Goal: Task Accomplishment & Management: Use online tool/utility

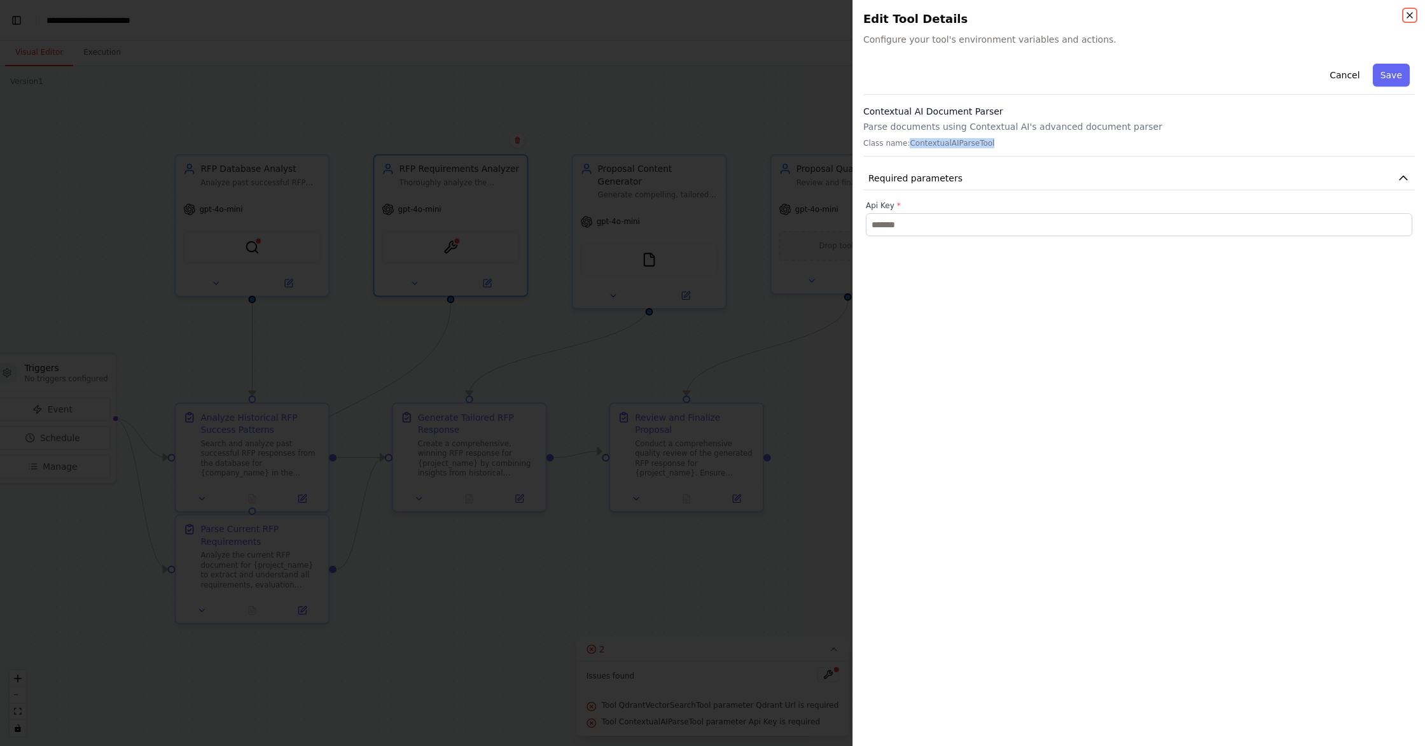
click at [1411, 16] on icon "button" at bounding box center [1410, 15] width 10 height 10
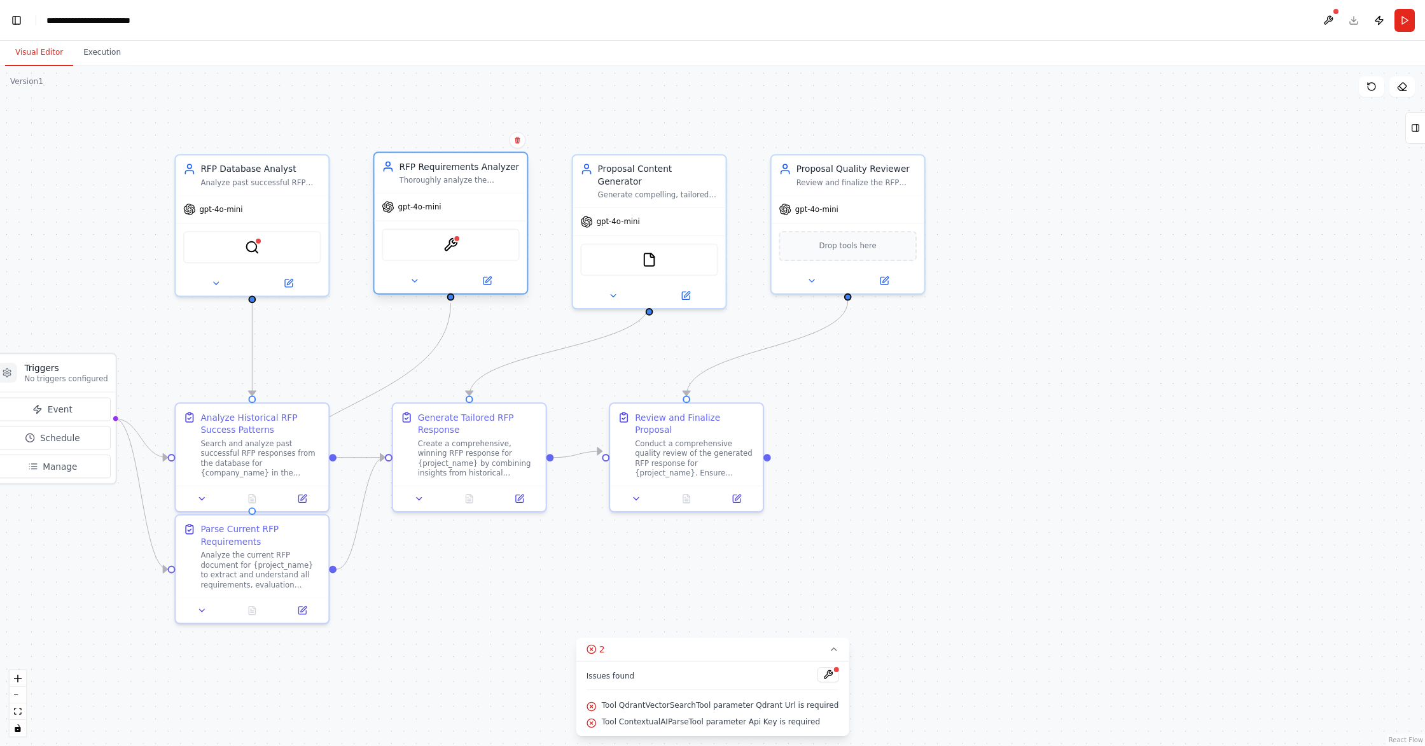
click at [435, 208] on span "gpt-4o-mini" at bounding box center [419, 207] width 43 height 10
click at [406, 209] on span "gpt-4o-mini" at bounding box center [419, 207] width 43 height 10
click at [407, 282] on button at bounding box center [414, 281] width 71 height 15
click at [414, 284] on icon at bounding box center [415, 281] width 10 height 10
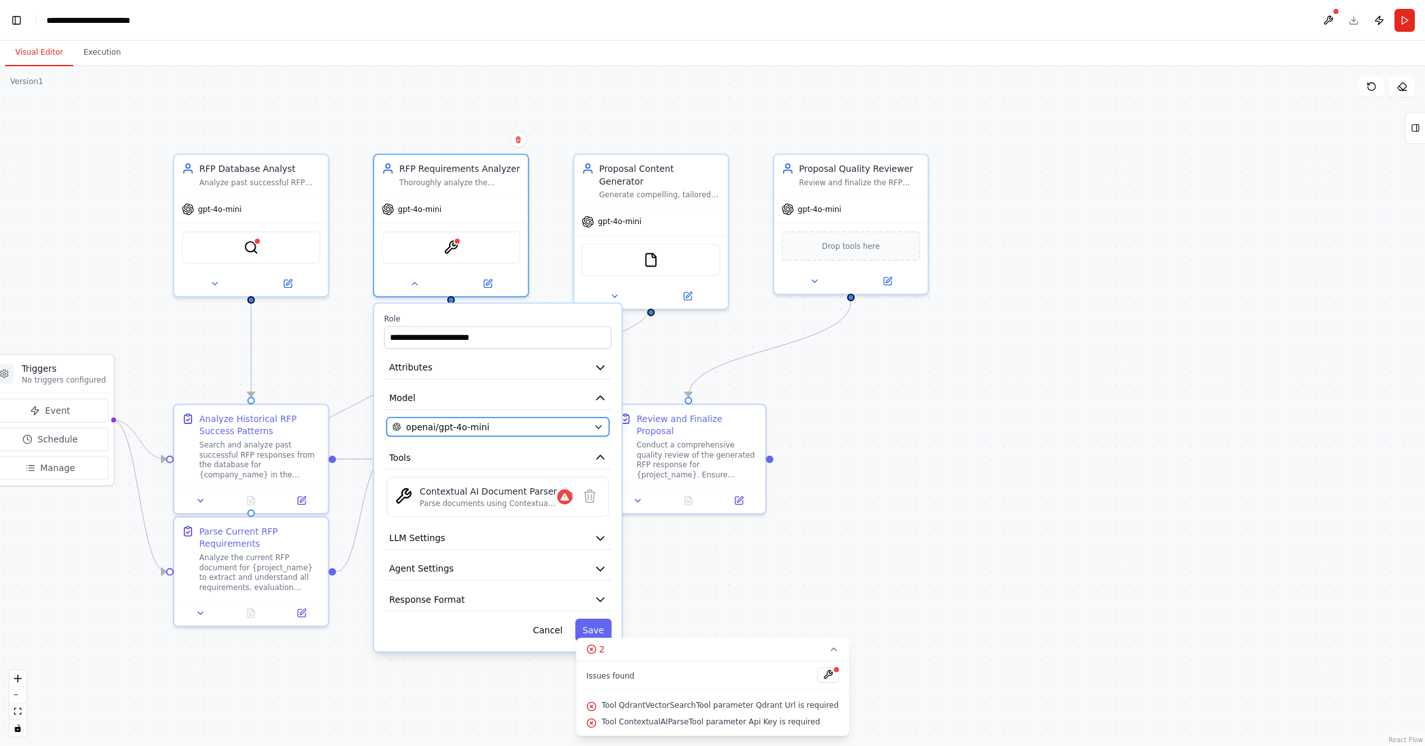
click at [575, 428] on div "openai/gpt-4o-mini" at bounding box center [490, 426] width 196 height 13
click at [601, 428] on icon "button" at bounding box center [598, 427] width 10 height 10
click at [599, 426] on icon "button" at bounding box center [598, 427] width 6 height 3
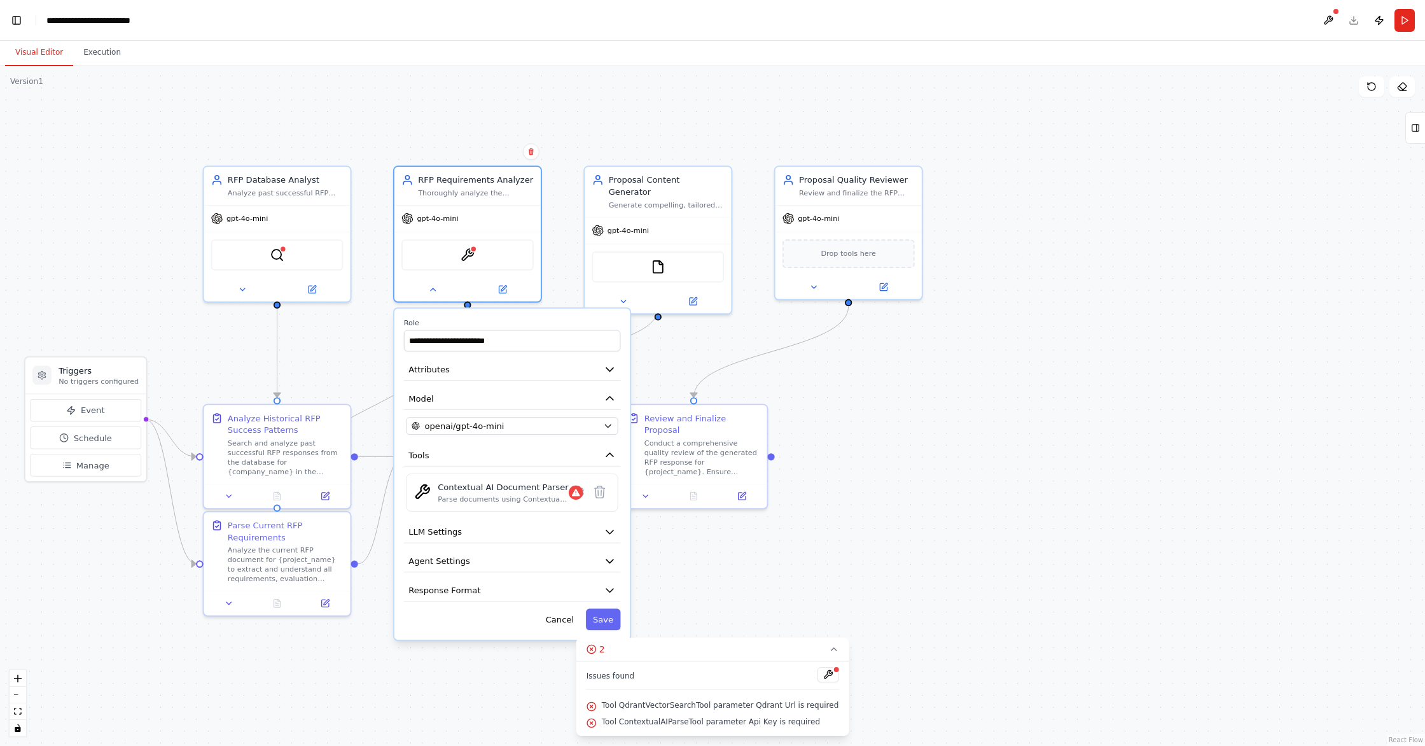
click at [859, 387] on div ".deletable-edge-delete-btn { width: 20px; height: 20px; border: 0px solid #ffff…" at bounding box center [712, 405] width 1425 height 679
click at [563, 617] on button "Cancel" at bounding box center [555, 622] width 43 height 22
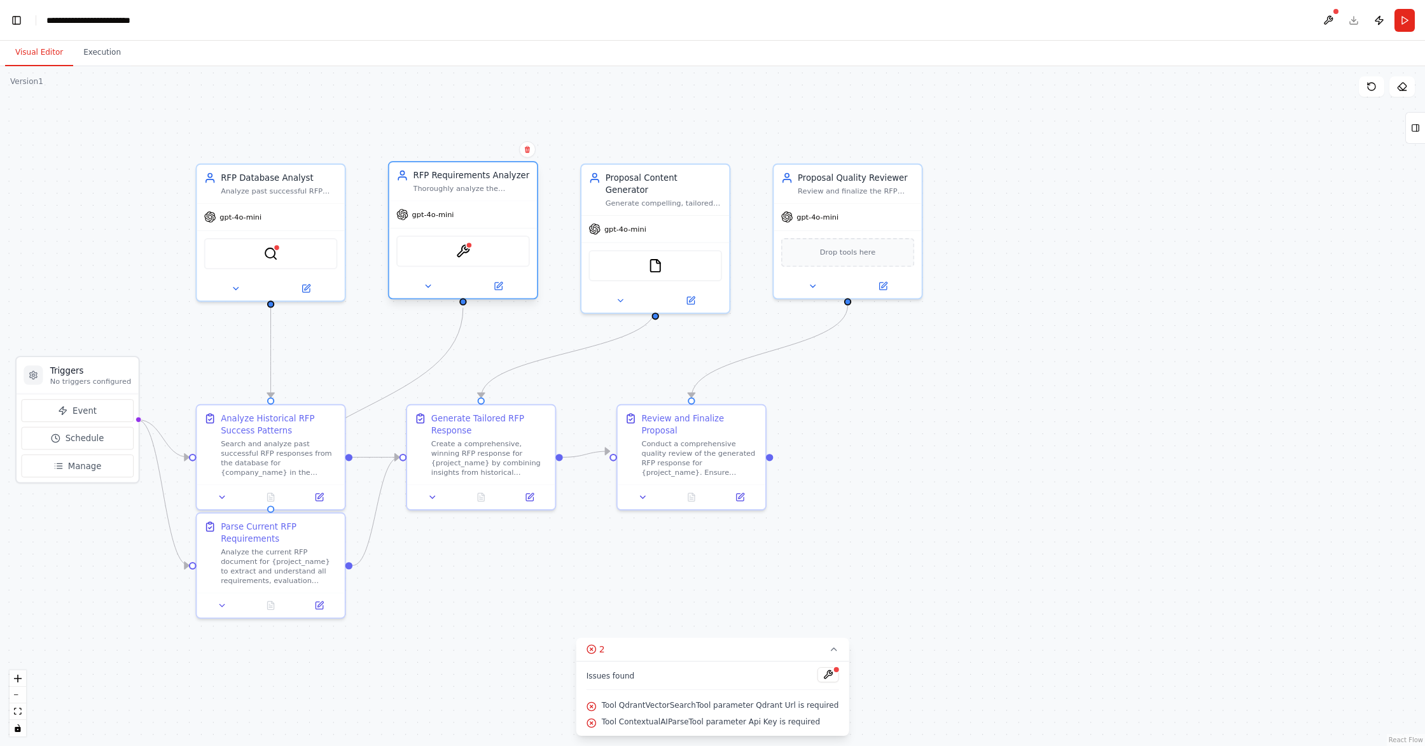
click at [433, 295] on div at bounding box center [463, 286] width 148 height 24
click at [432, 287] on icon at bounding box center [428, 286] width 10 height 10
click at [432, 288] on icon at bounding box center [428, 286] width 10 height 10
click at [433, 251] on div "ContextualAIParseTool" at bounding box center [463, 250] width 134 height 31
click at [468, 252] on img at bounding box center [462, 251] width 15 height 15
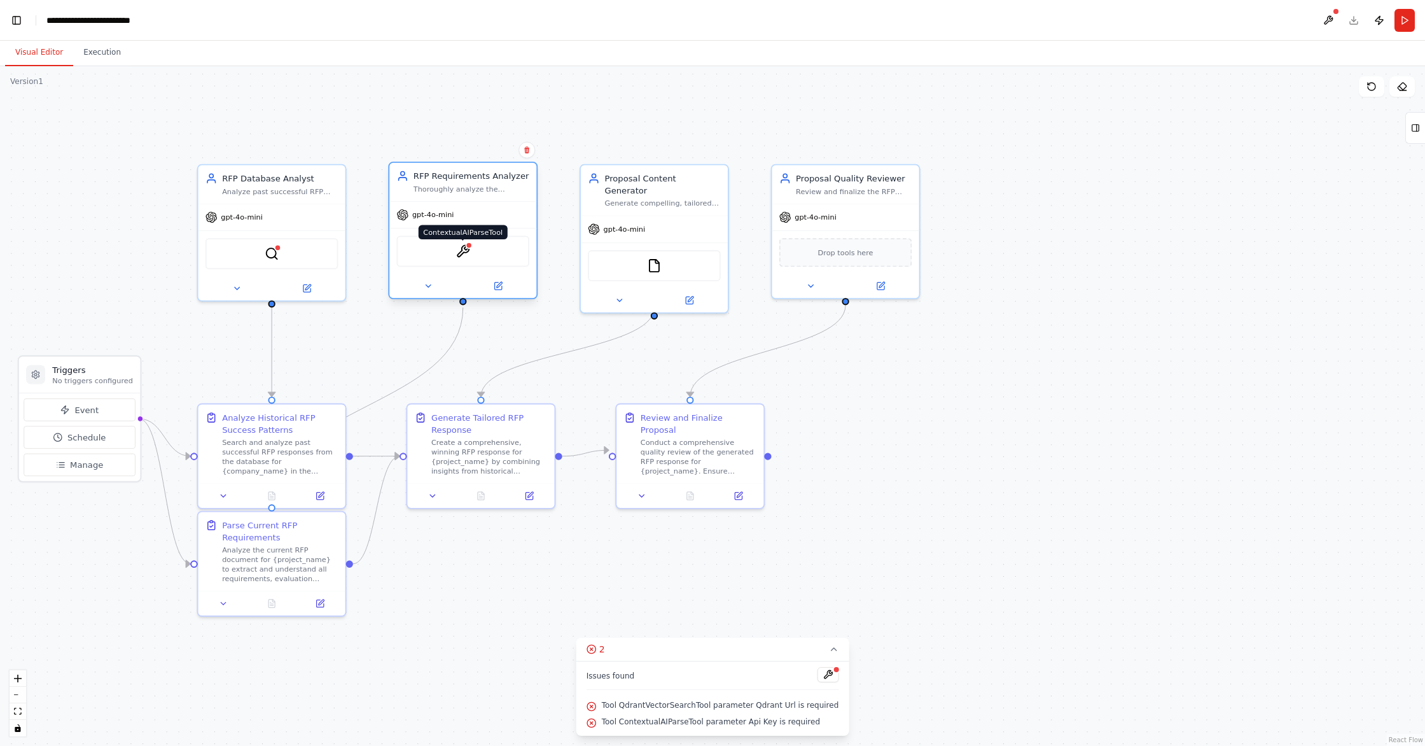
click at [467, 248] on div at bounding box center [469, 245] width 7 height 7
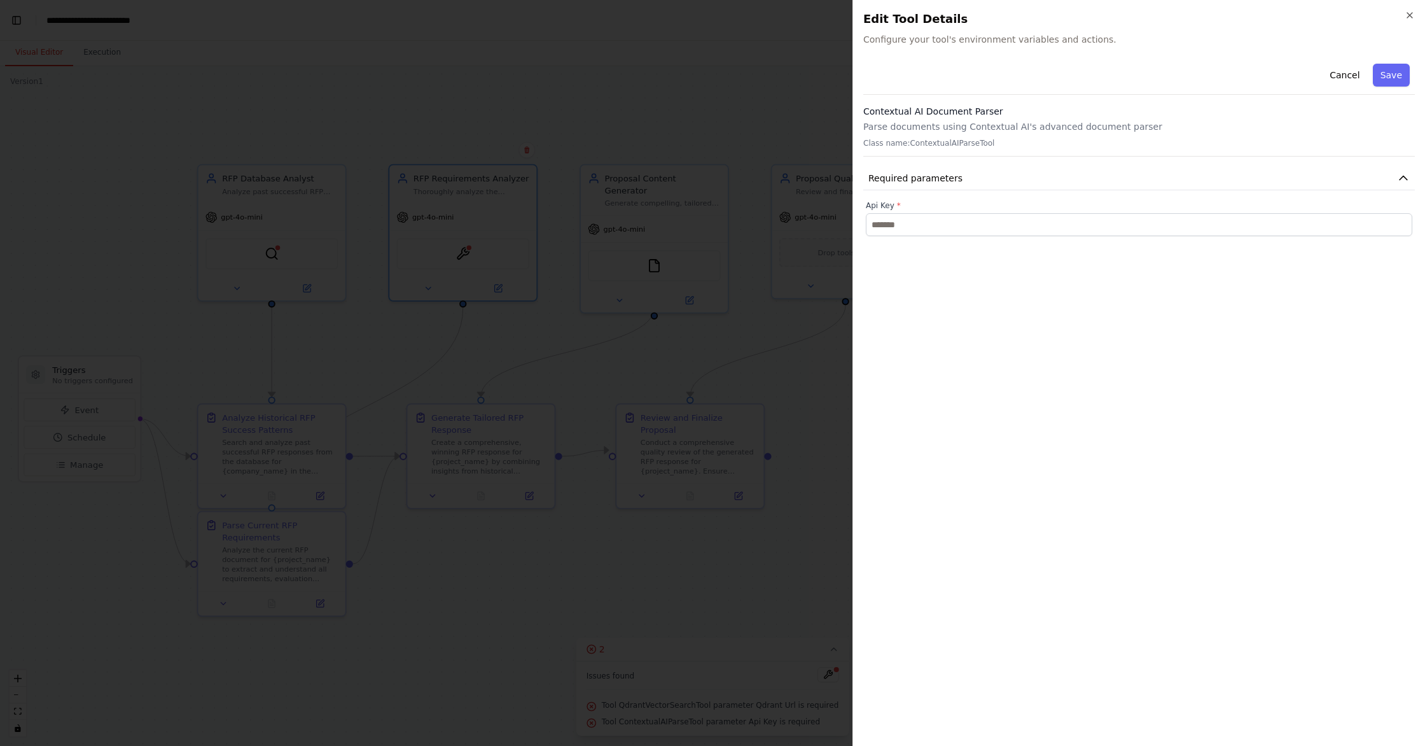
drag, startPoint x: 1350, startPoint y: 73, endPoint x: 1123, endPoint y: 194, distance: 257.3
click at [1310, 172] on div "Cancel Save Contextual AI Document Parser Parse documents using Contextual AI's…" at bounding box center [1139, 147] width 552 height 177
drag, startPoint x: 865, startPoint y: 113, endPoint x: 968, endPoint y: 115, distance: 102.4
click at [968, 115] on h3 "Contextual AI Document Parser" at bounding box center [1139, 111] width 552 height 13
click at [1413, 17] on icon "button" at bounding box center [1410, 15] width 10 height 10
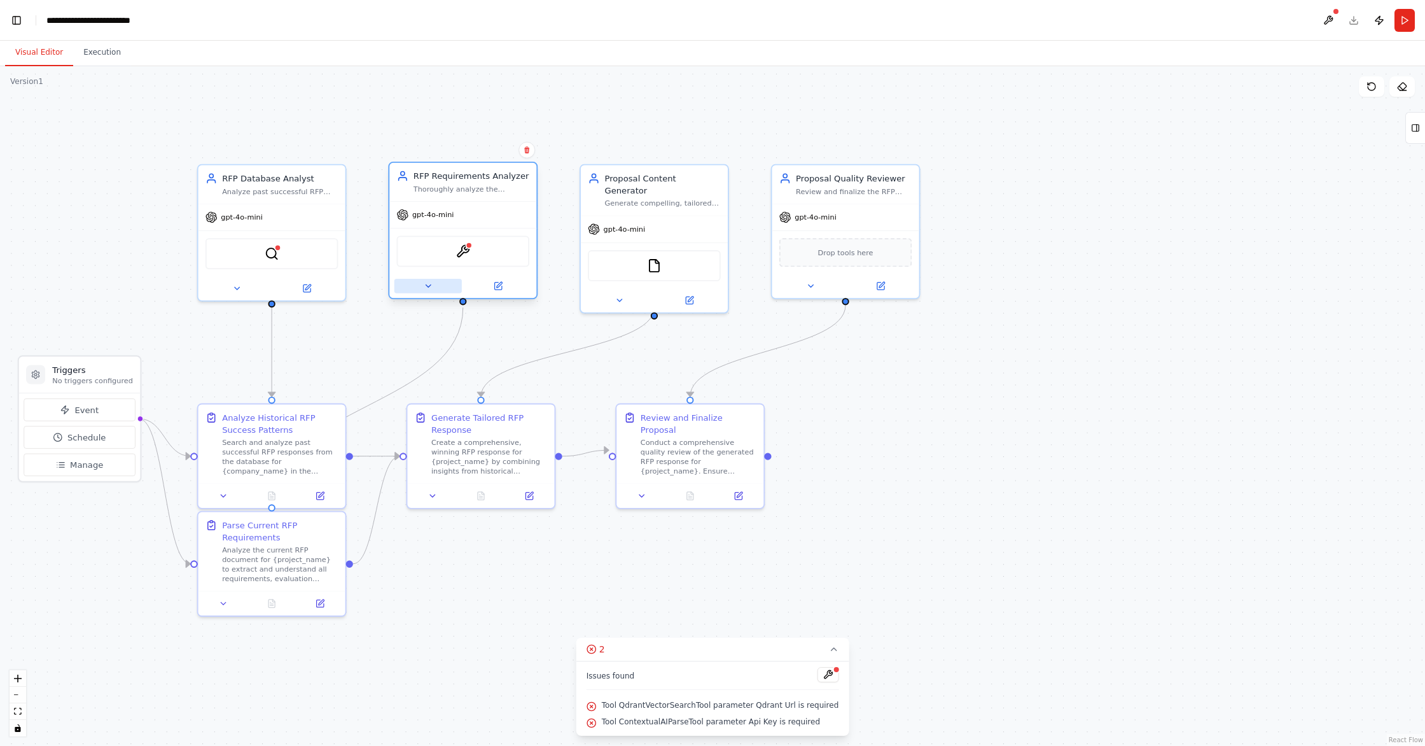
click at [434, 288] on button at bounding box center [427, 286] width 67 height 15
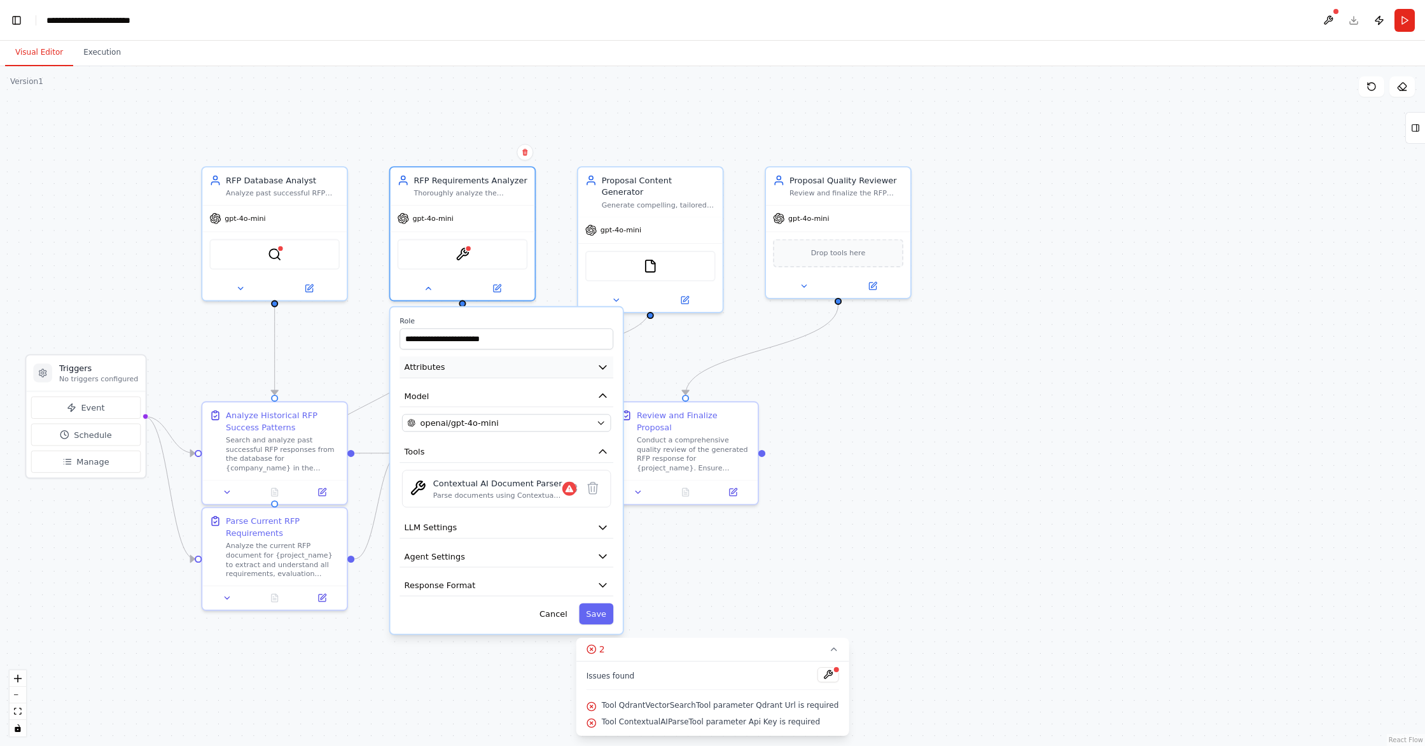
click at [483, 364] on button "Attributes" at bounding box center [506, 367] width 214 height 22
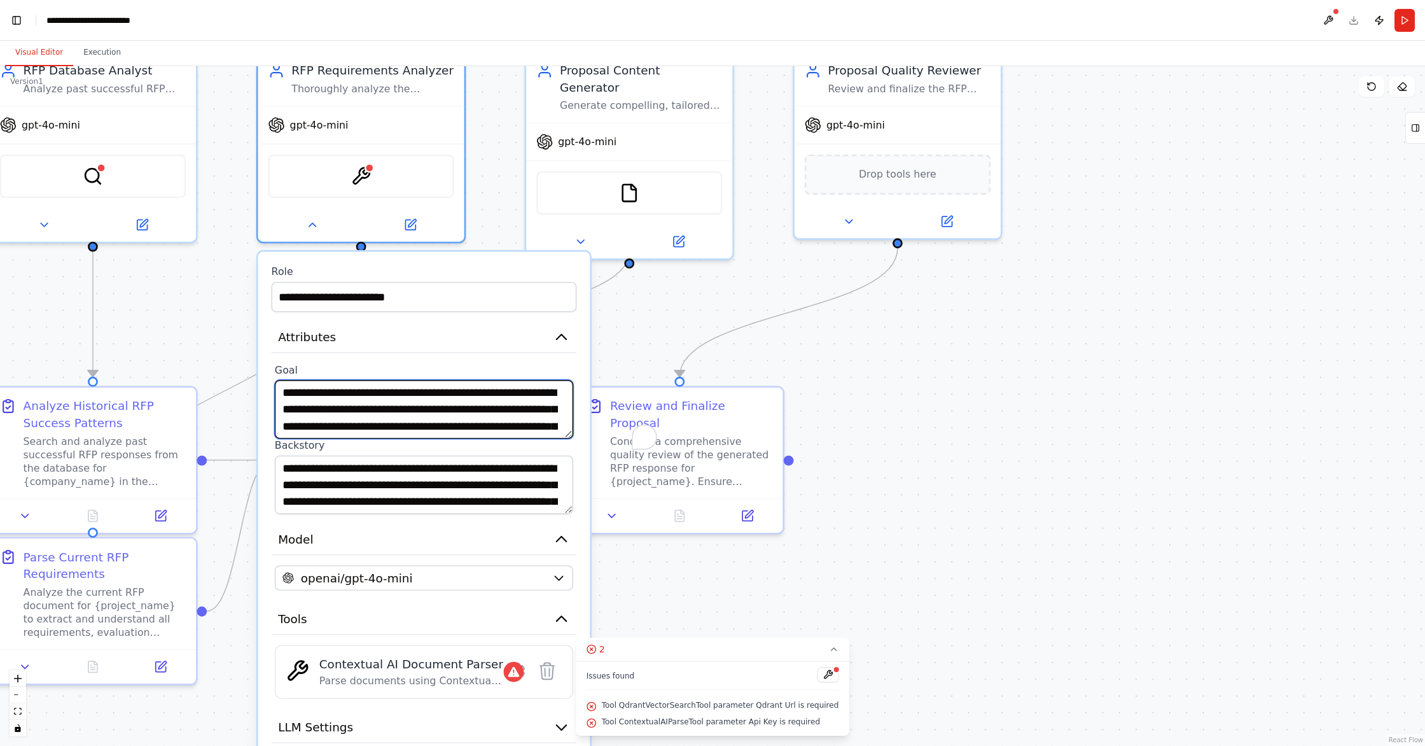
drag, startPoint x: 283, startPoint y: 393, endPoint x: 482, endPoint y: 426, distance: 201.7
click at [483, 426] on textarea "**********" at bounding box center [424, 409] width 298 height 59
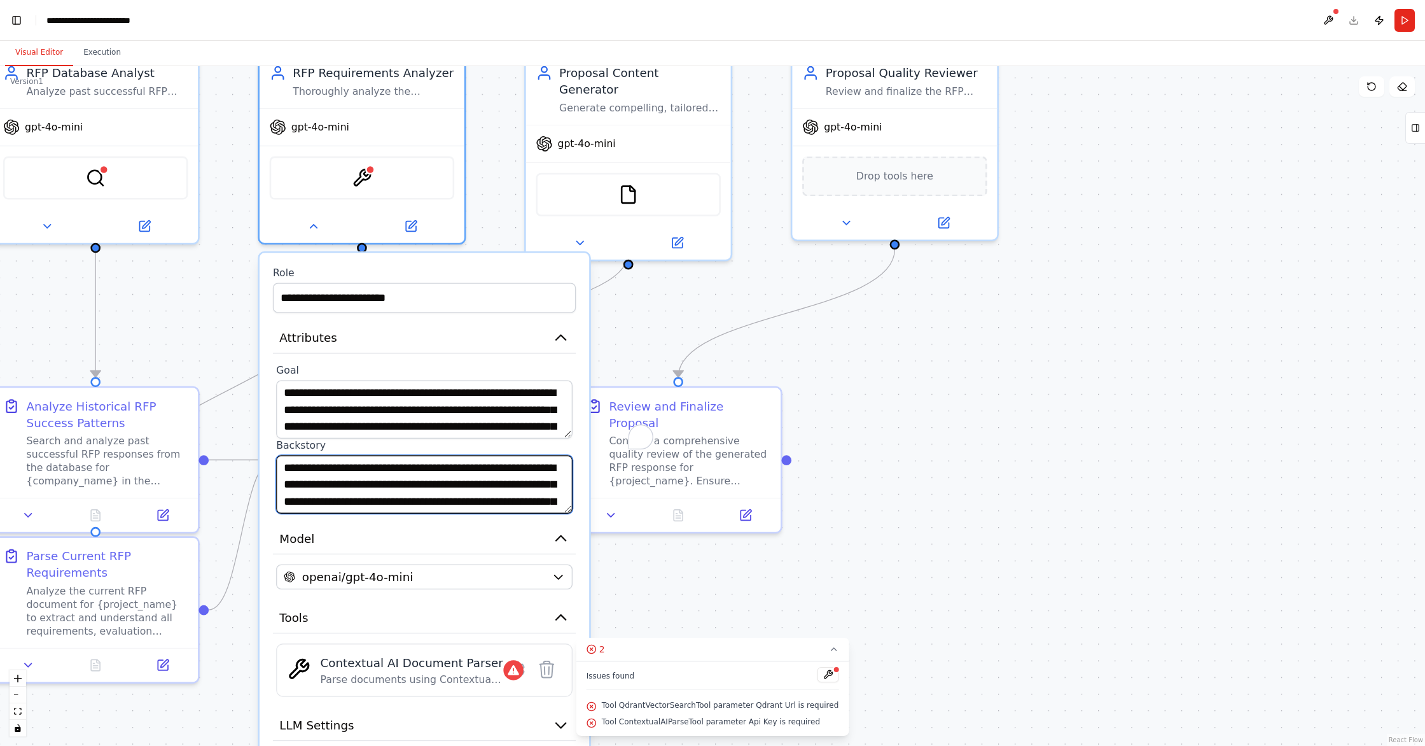
drag, startPoint x: 281, startPoint y: 469, endPoint x: 298, endPoint y: 470, distance: 17.2
click at [281, 469] on textarea "**********" at bounding box center [424, 484] width 296 height 59
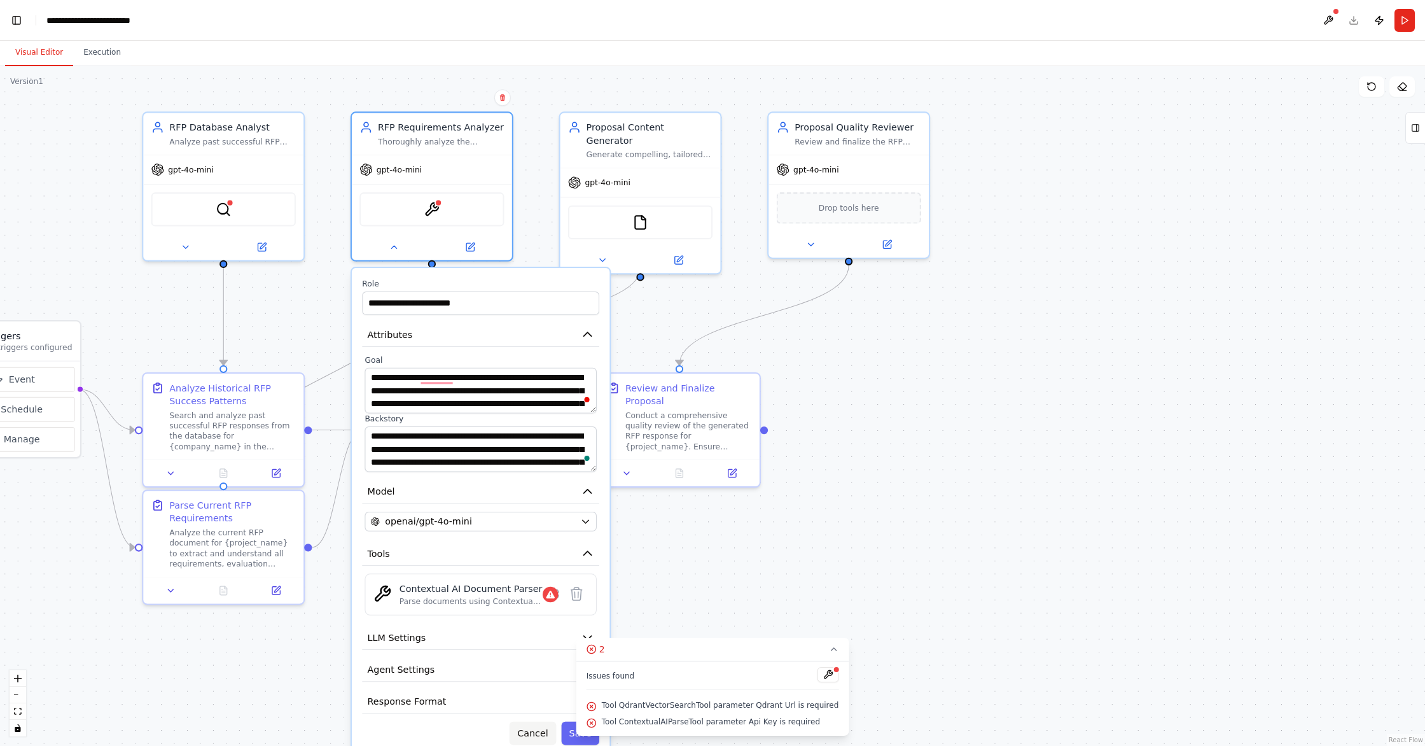
click at [541, 735] on button "Cancel" at bounding box center [533, 733] width 46 height 24
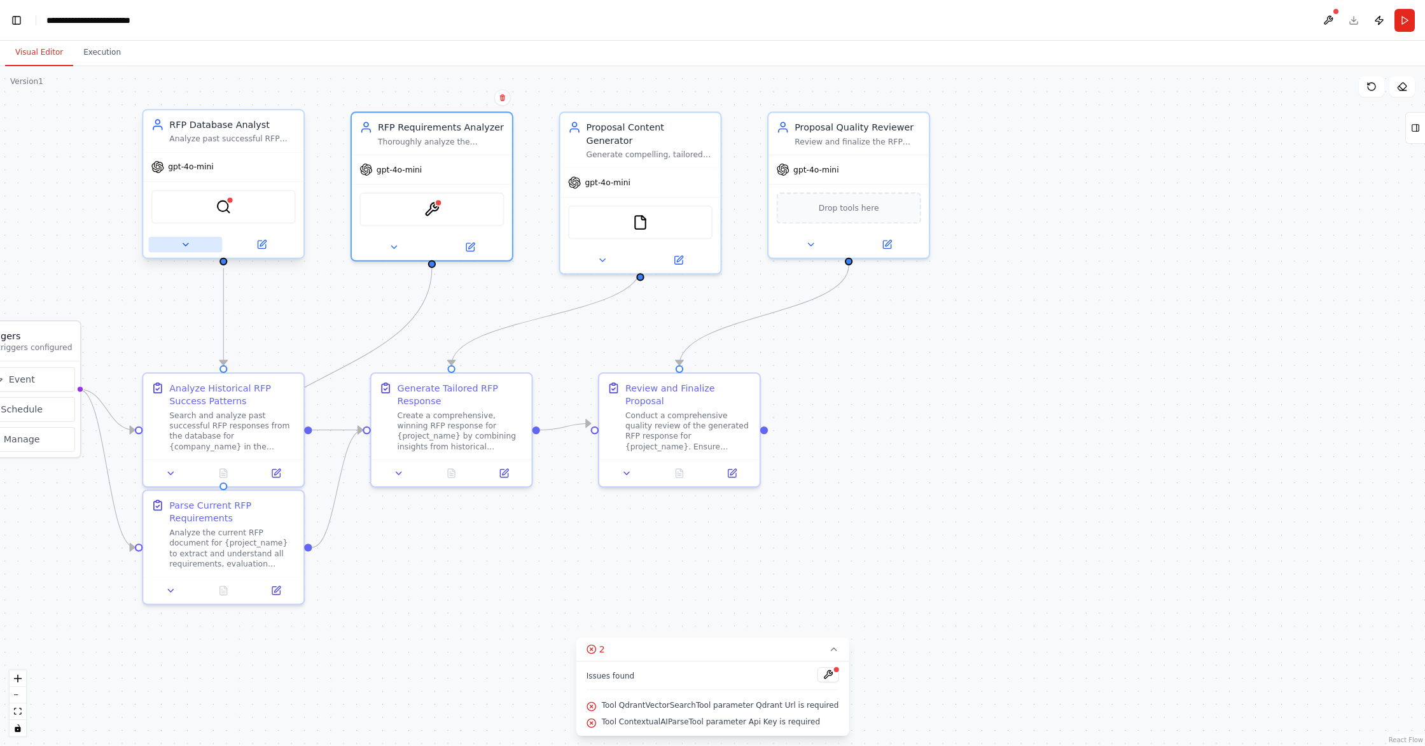
click at [184, 244] on icon at bounding box center [185, 244] width 5 height 3
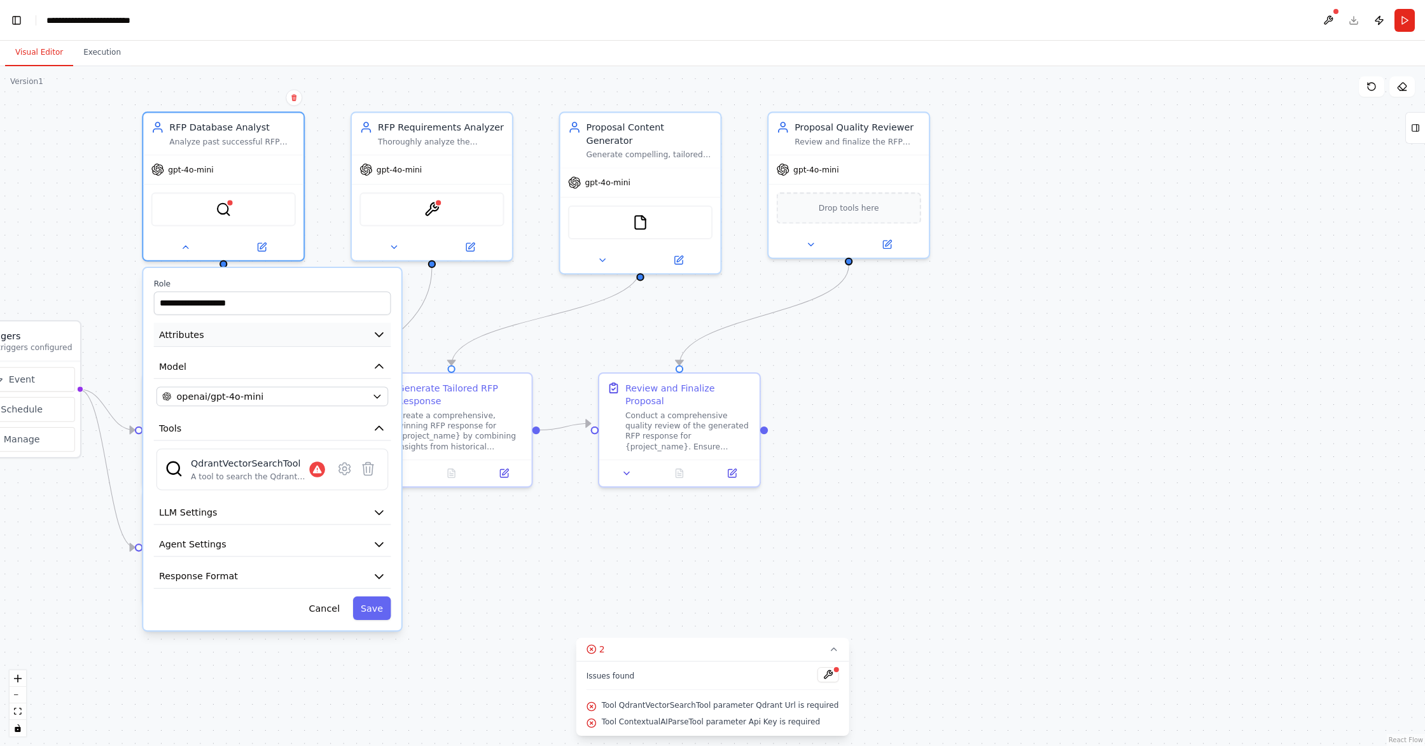
click at [347, 338] on button "Attributes" at bounding box center [272, 335] width 237 height 24
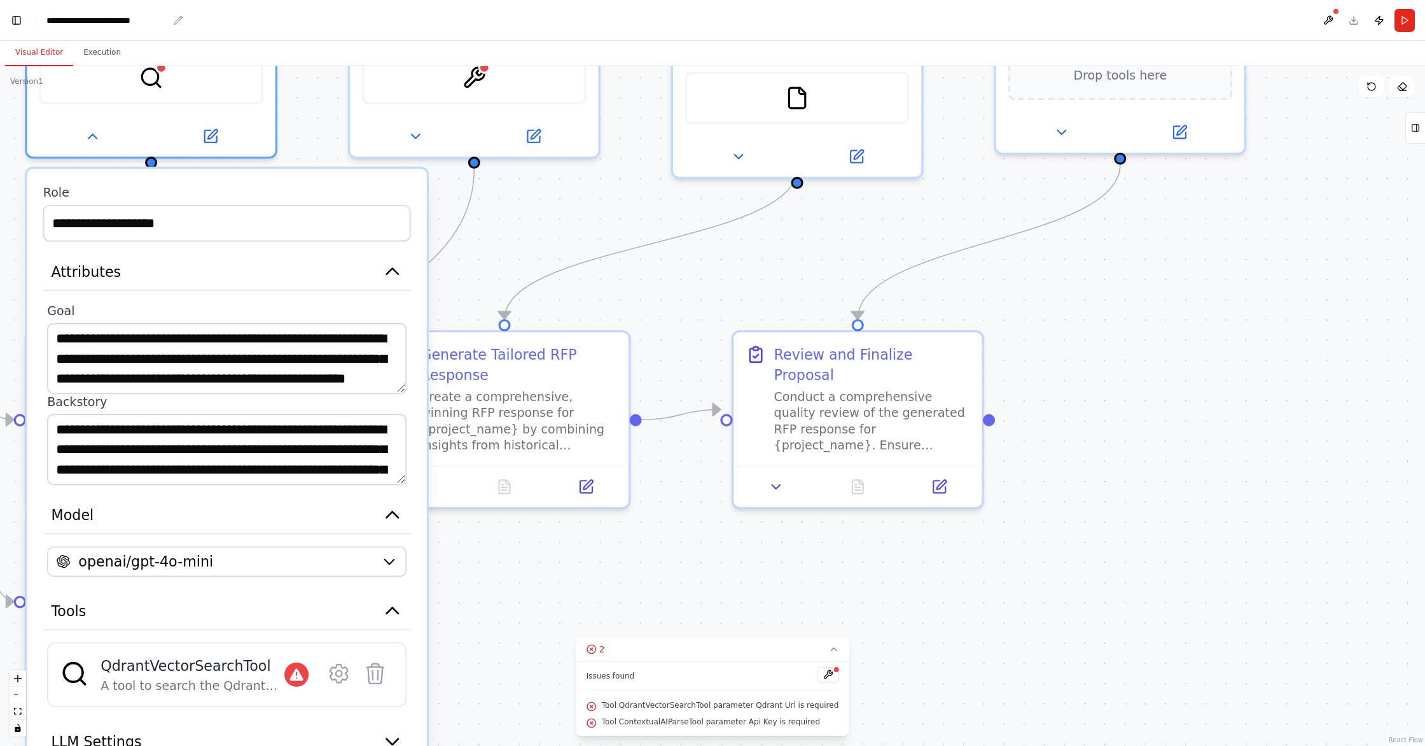
click at [135, 22] on div "**********" at bounding box center [106, 20] width 121 height 13
click at [1329, 18] on button at bounding box center [1328, 20] width 20 height 23
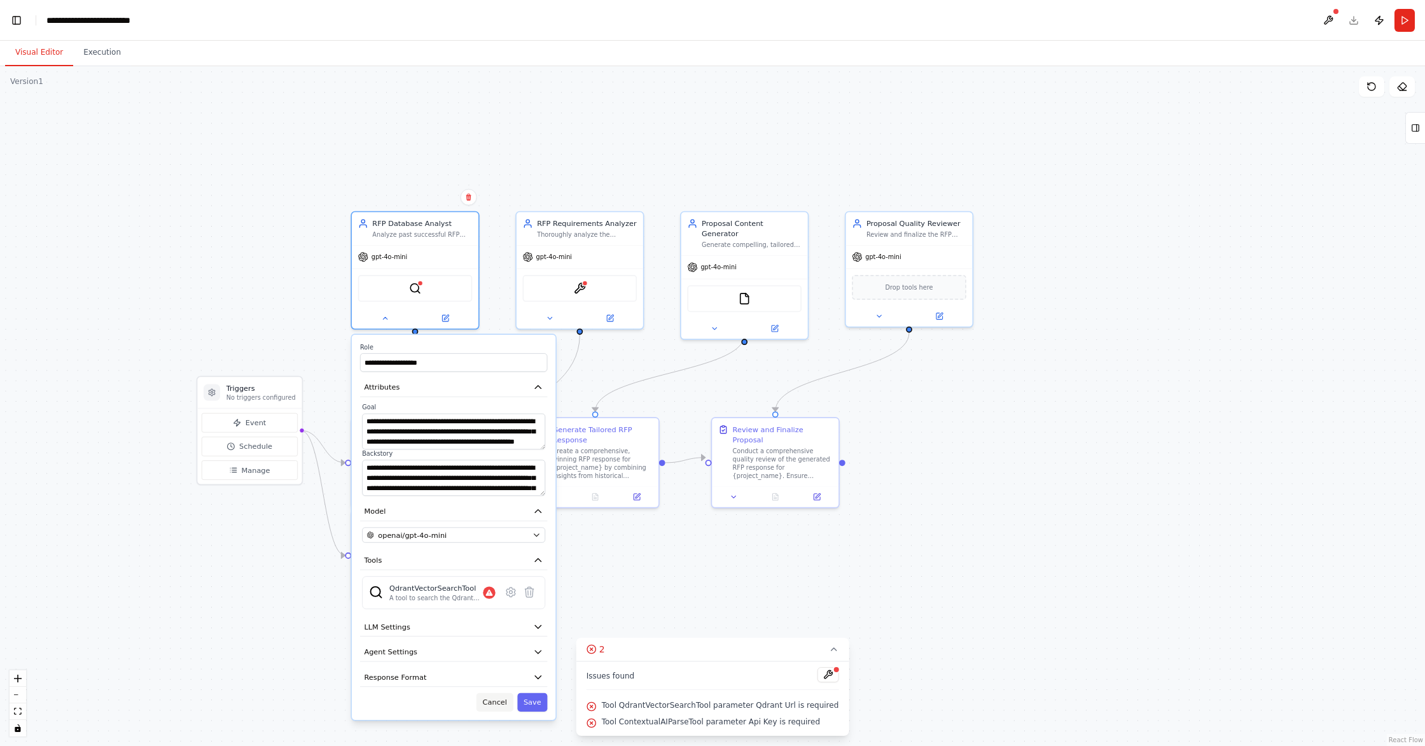
click at [497, 705] on button "Cancel" at bounding box center [494, 702] width 37 height 18
click at [500, 705] on button "Cancel" at bounding box center [494, 702] width 37 height 18
